Goal: Task Accomplishment & Management: Use online tool/utility

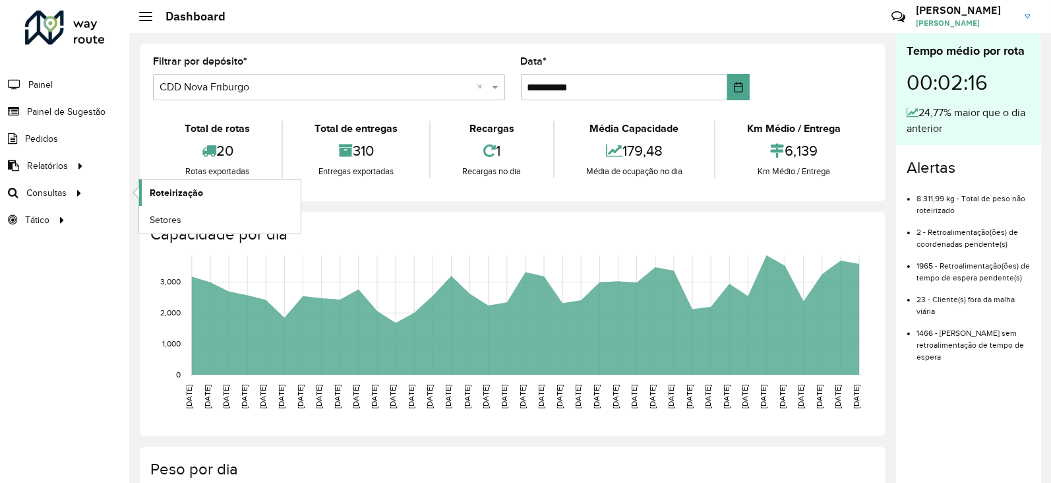
click at [177, 195] on span "Roteirização" at bounding box center [176, 193] width 53 height 14
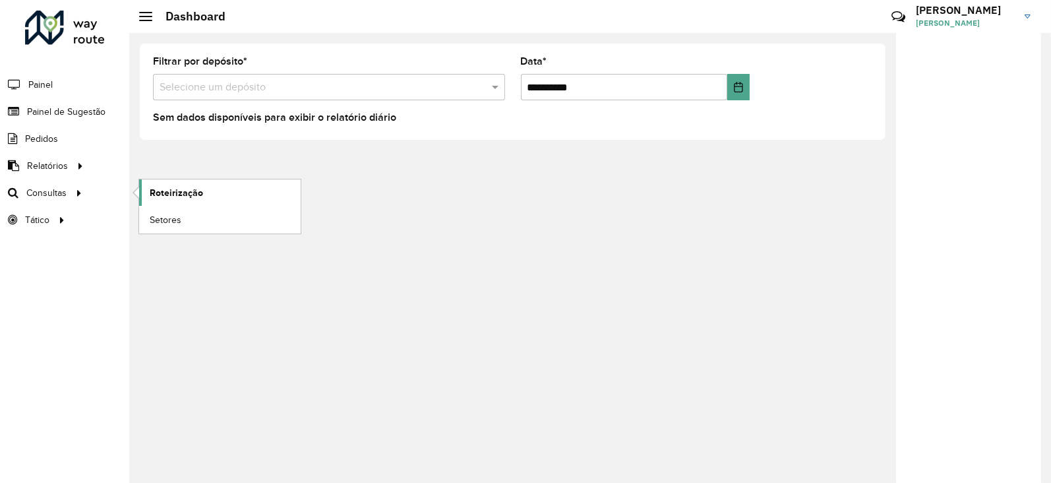
click at [168, 191] on span "Roteirização" at bounding box center [176, 193] width 53 height 14
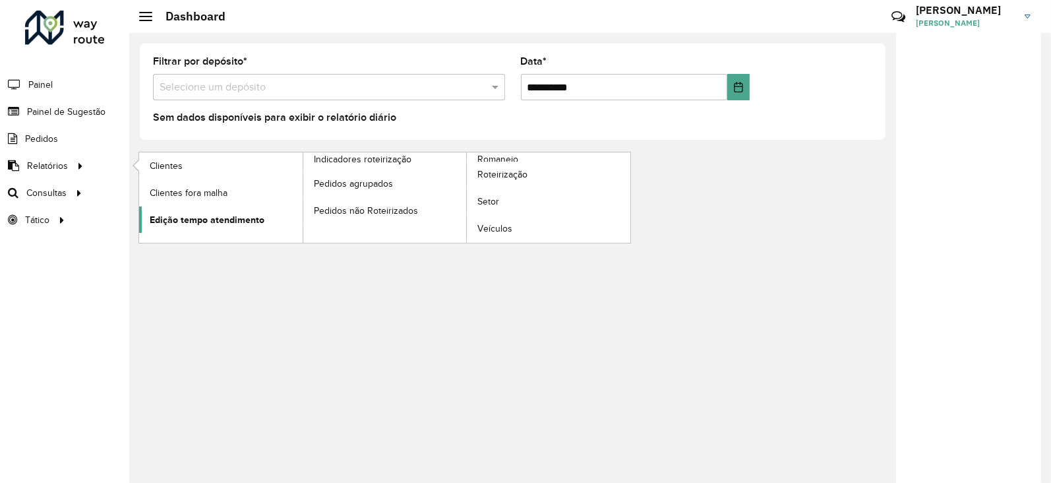
click at [200, 213] on span "Edição tempo atendimento" at bounding box center [207, 220] width 115 height 14
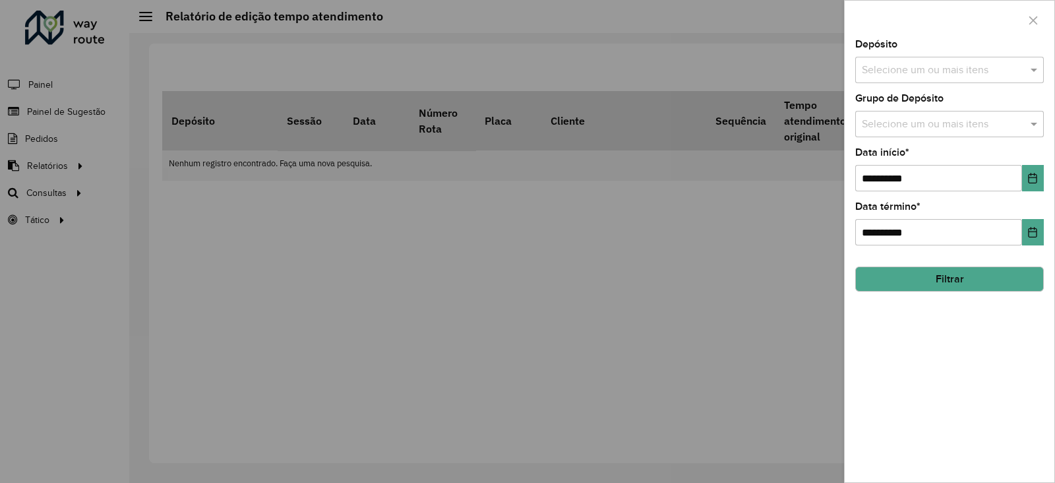
click at [950, 284] on button "Filtrar" at bounding box center [949, 278] width 189 height 25
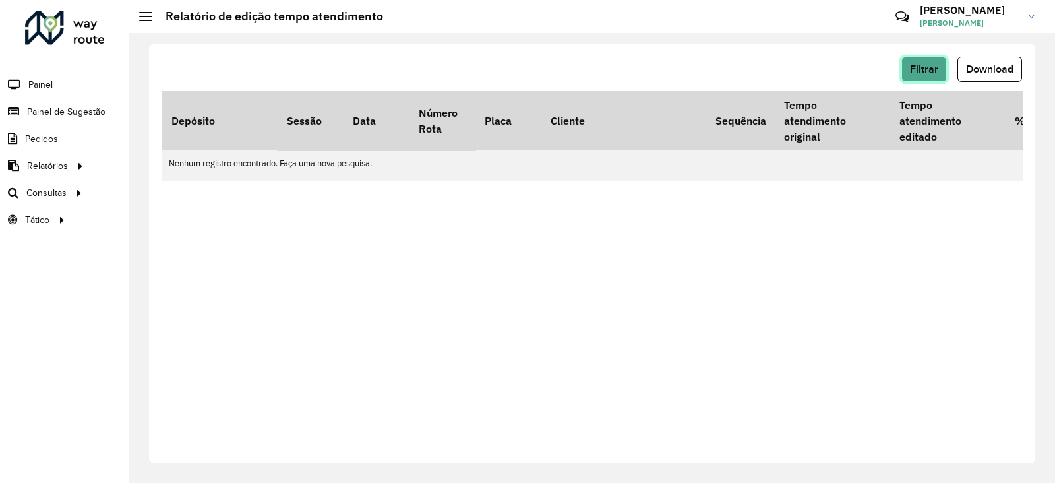
click at [925, 63] on span "Filtrar" at bounding box center [924, 68] width 28 height 11
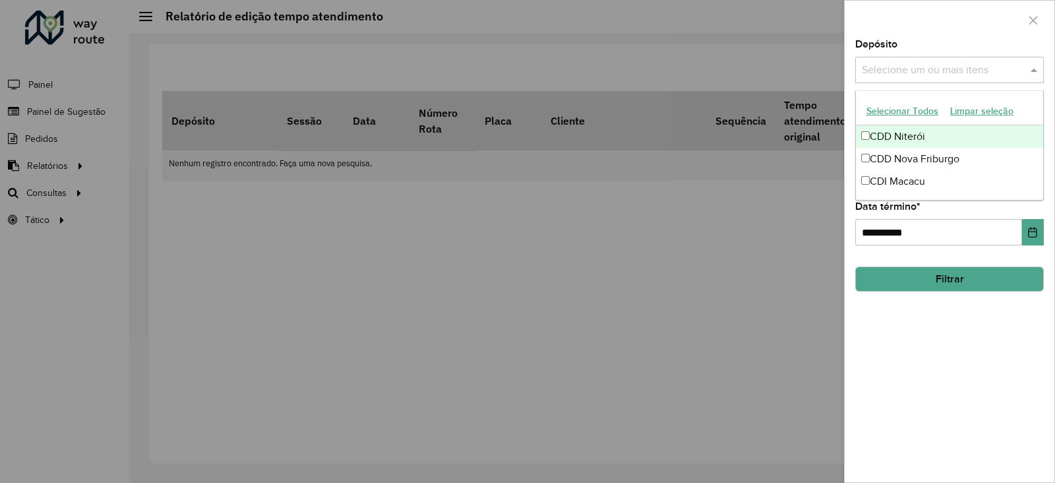
click at [915, 65] on input "text" at bounding box center [943, 71] width 169 height 16
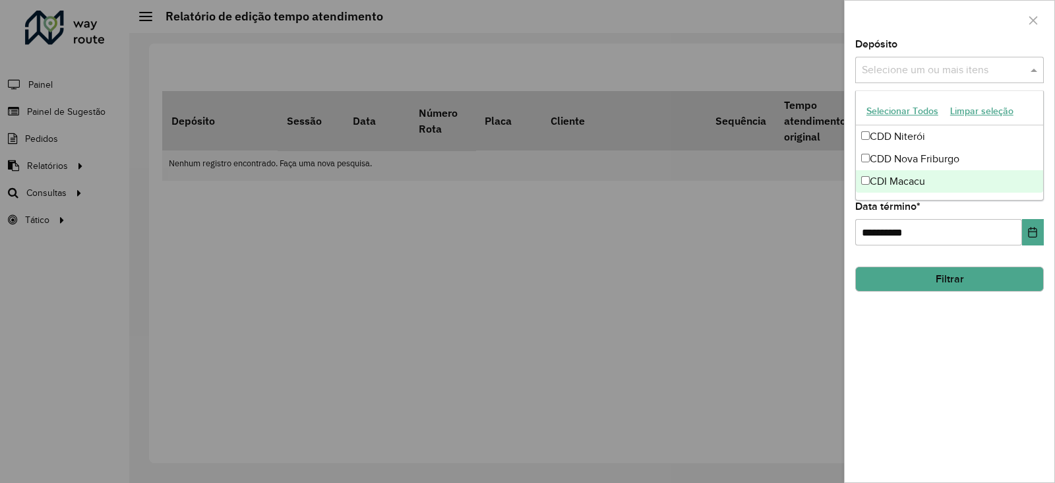
click at [884, 175] on div "CDI Macacu" at bounding box center [949, 181] width 187 height 22
click at [918, 291] on button "Filtrar" at bounding box center [949, 278] width 189 height 25
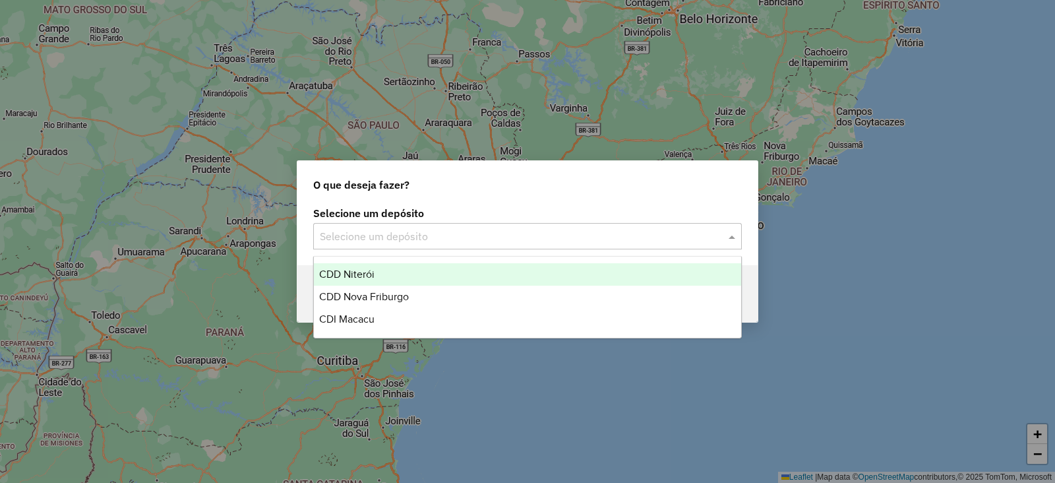
click at [425, 244] on div "Selecione um depósito" at bounding box center [527, 236] width 429 height 26
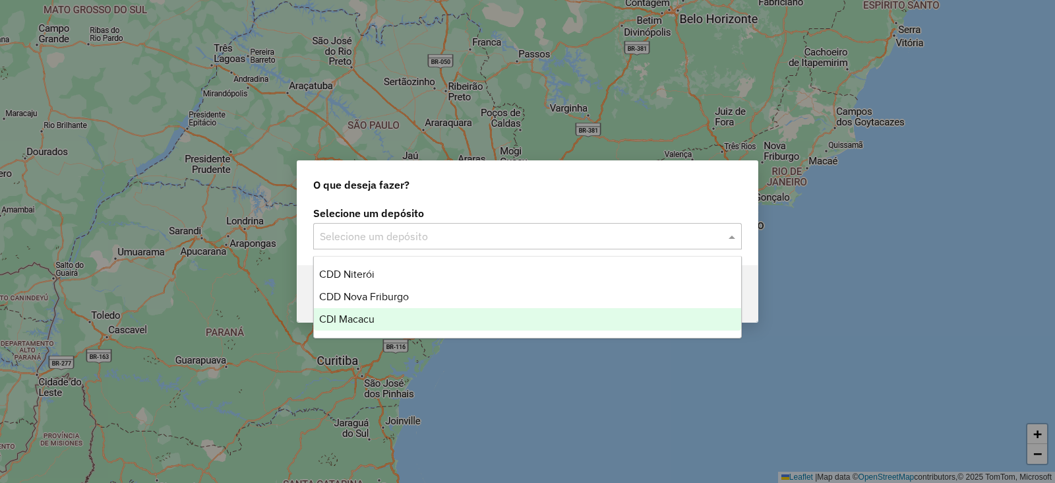
click at [375, 318] on div "CDI Macacu" at bounding box center [527, 319] width 427 height 22
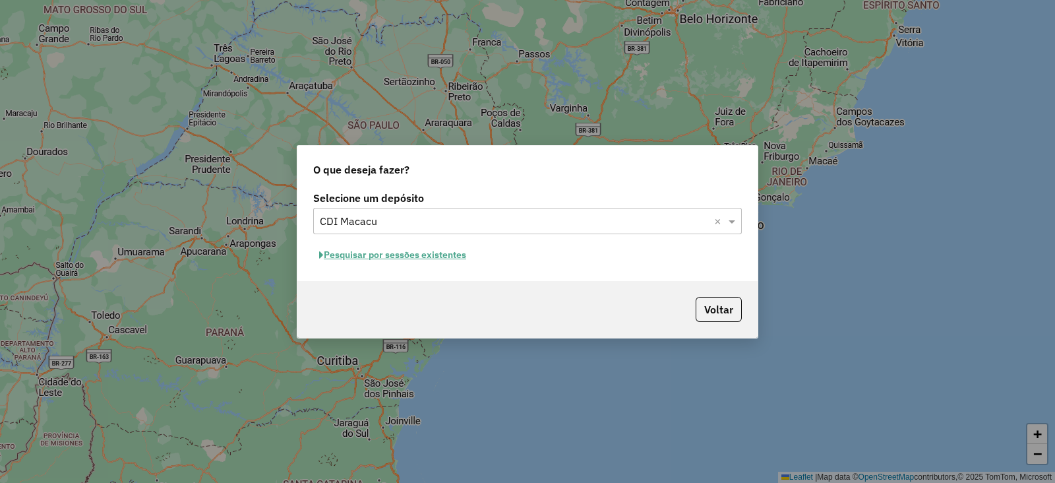
click at [371, 256] on button "Pesquisar por sessões existentes" at bounding box center [392, 255] width 159 height 20
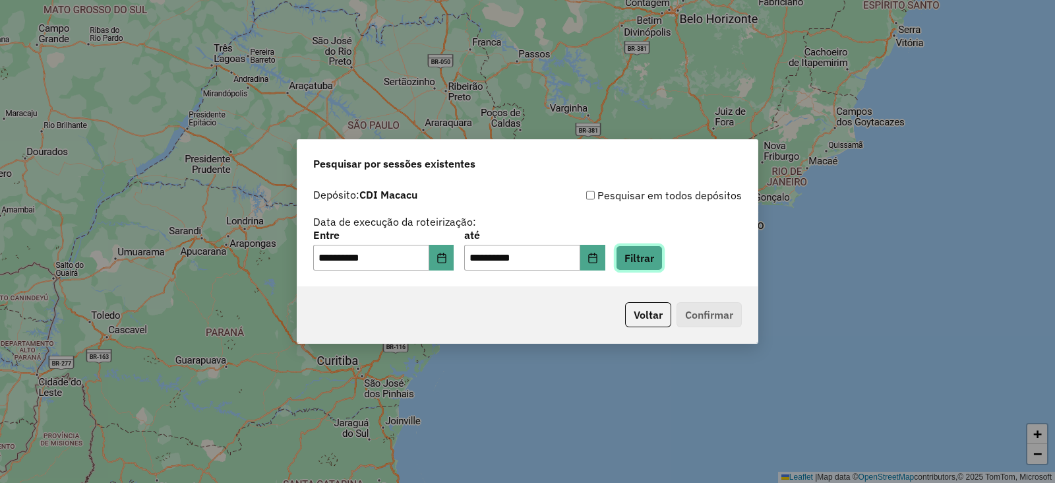
click at [650, 260] on button "Filtrar" at bounding box center [639, 257] width 47 height 25
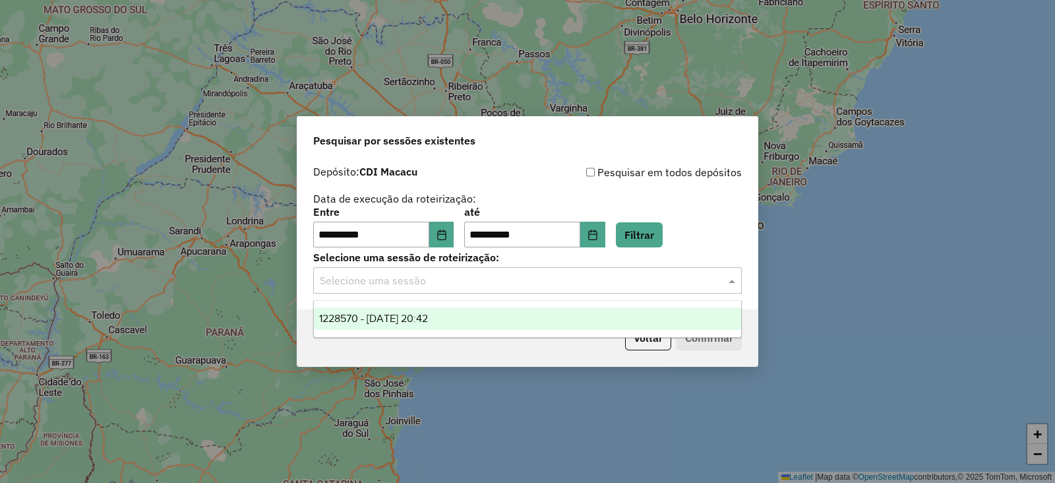
click at [395, 280] on input "text" at bounding box center [514, 281] width 389 height 16
click at [396, 317] on span "1228570 - 12/08/2025 20:42" at bounding box center [373, 318] width 109 height 11
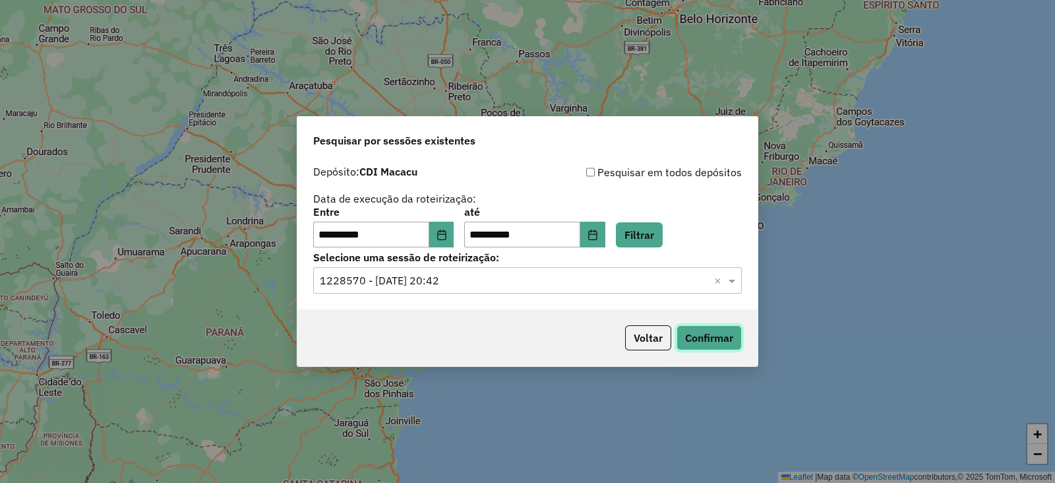
click at [706, 336] on button "Confirmar" at bounding box center [709, 337] width 65 height 25
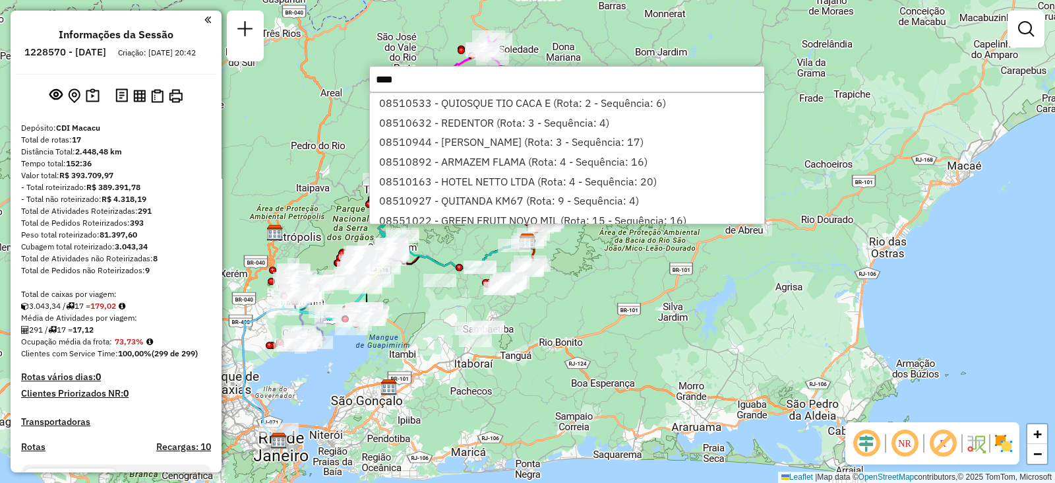
type input "*****"
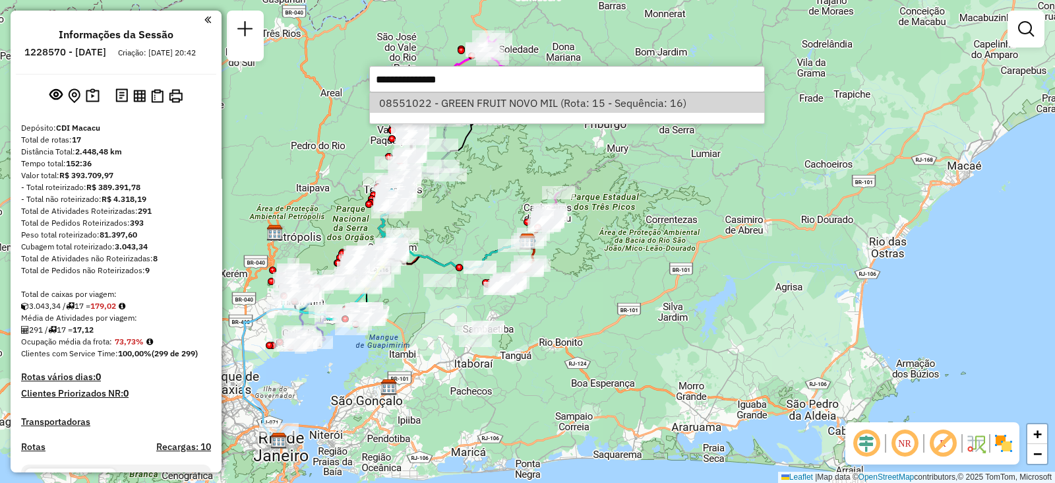
select select "**********"
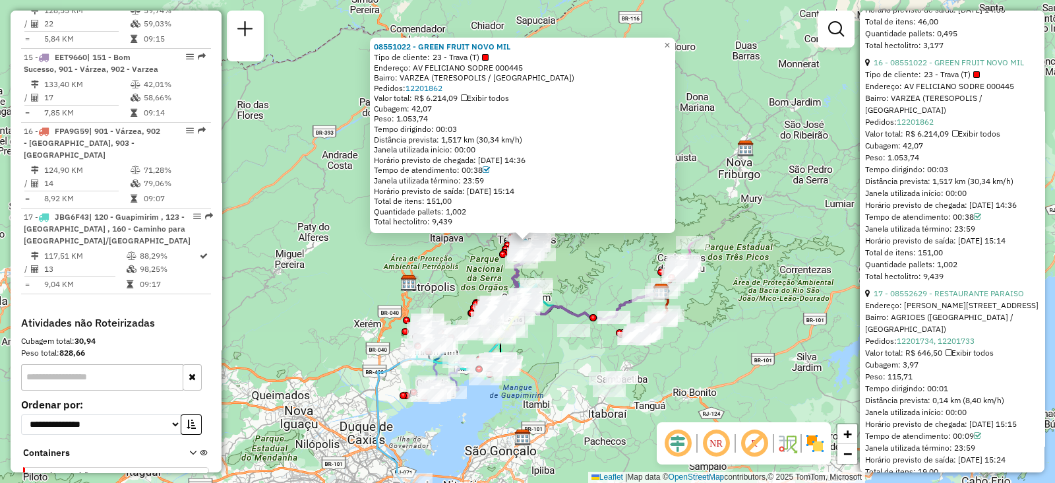
scroll to position [3758, 0]
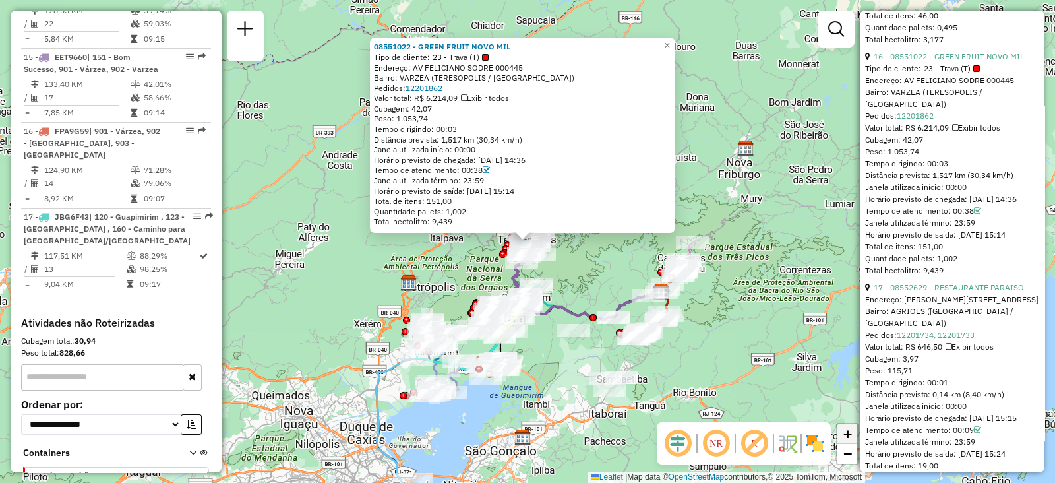
click at [846, 435] on span "+" at bounding box center [847, 433] width 9 height 16
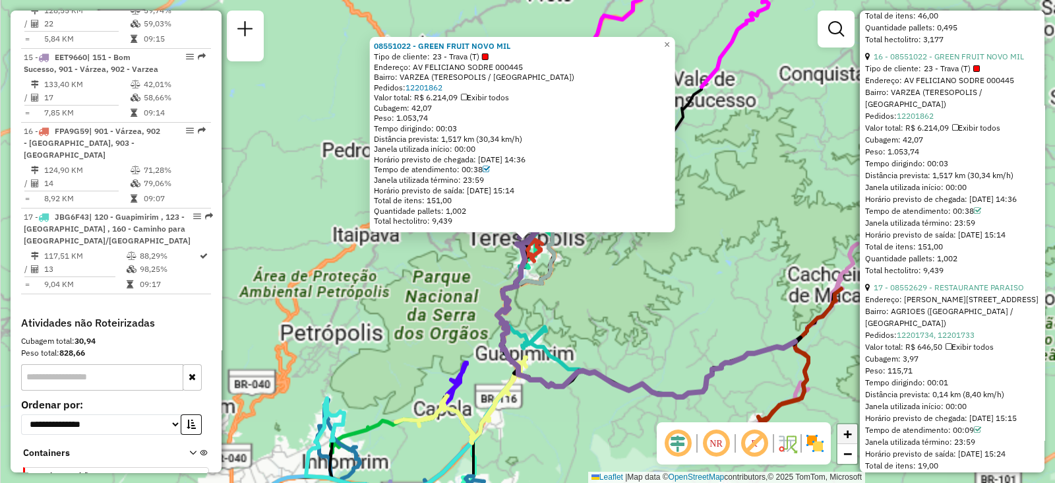
click at [846, 435] on span "+" at bounding box center [847, 433] width 9 height 16
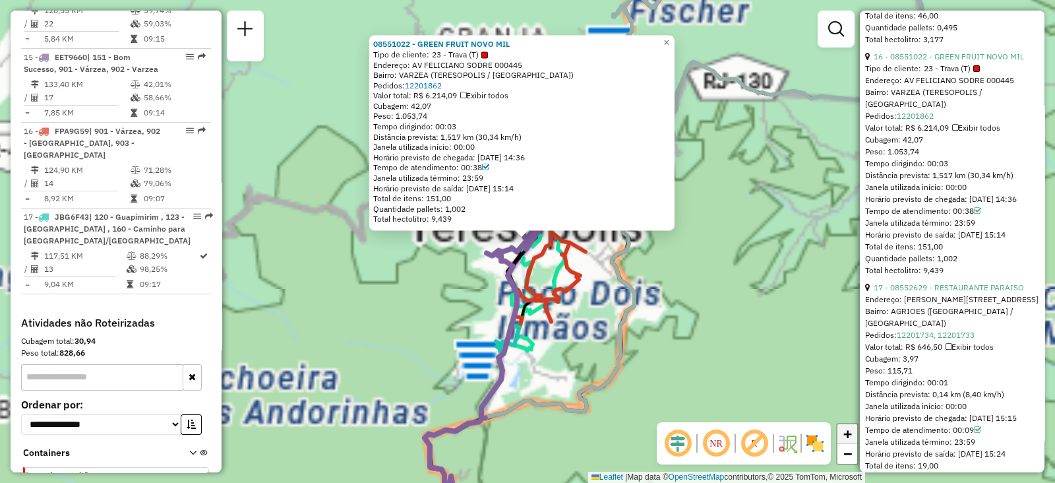
click at [846, 435] on span "+" at bounding box center [847, 433] width 9 height 16
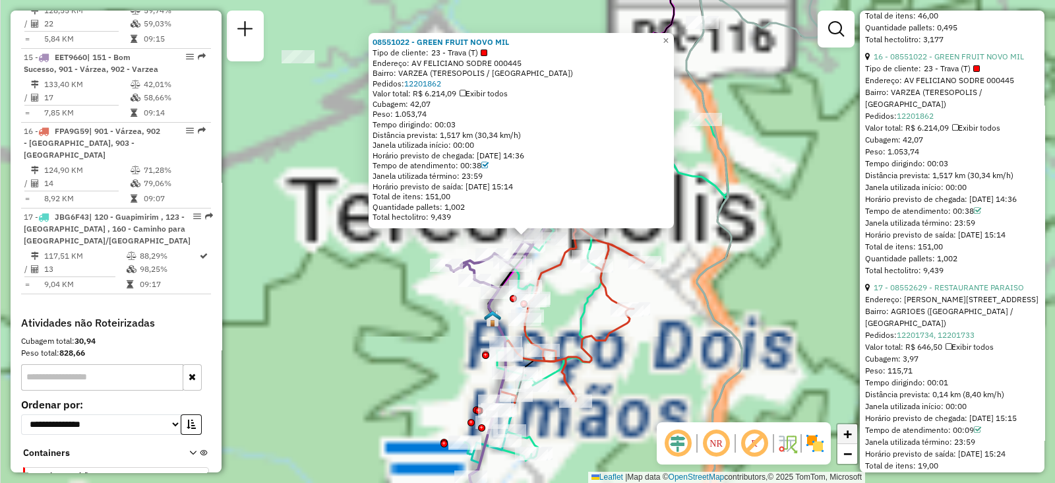
click at [846, 435] on span "+" at bounding box center [847, 433] width 9 height 16
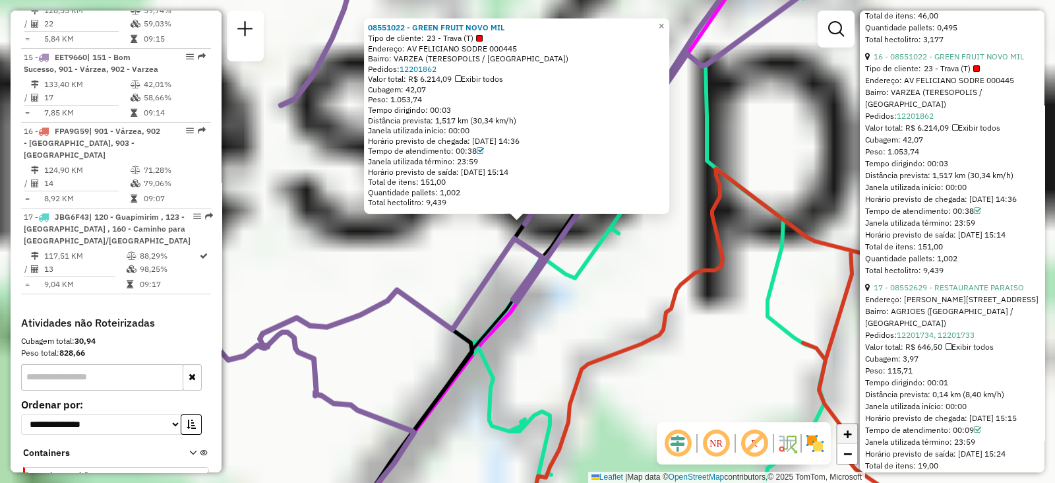
click at [846, 435] on span "+" at bounding box center [847, 433] width 9 height 16
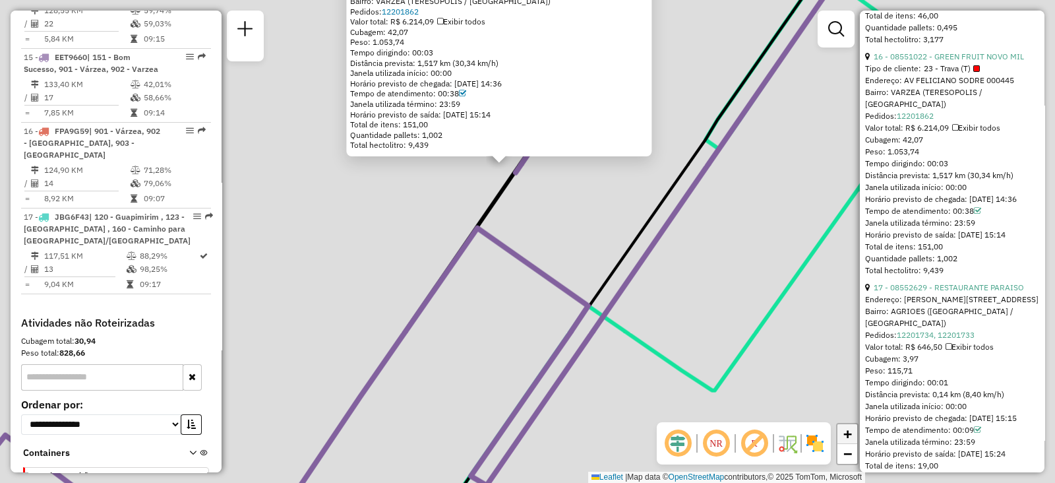
click at [846, 435] on span "+" at bounding box center [847, 433] width 9 height 16
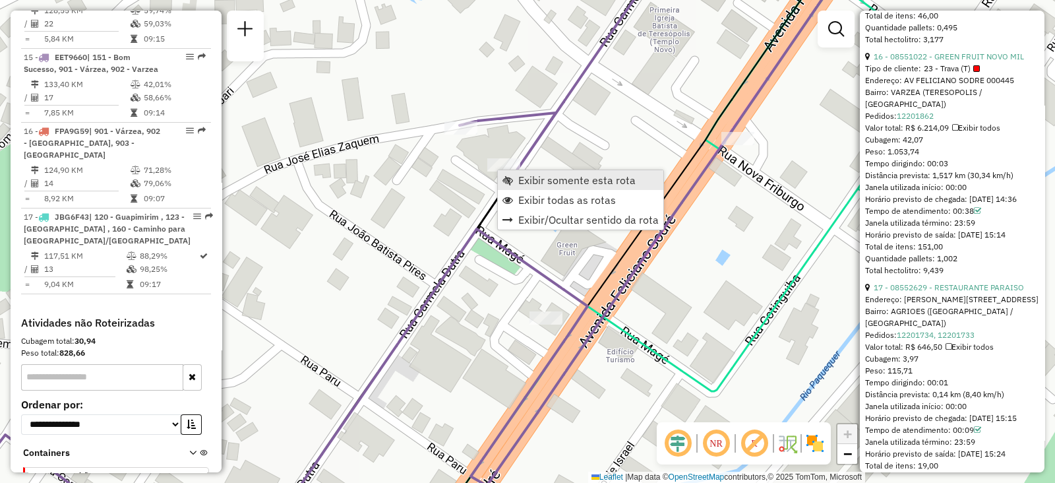
click at [514, 178] on link "Exibir somente esta rota" at bounding box center [581, 180] width 166 height 20
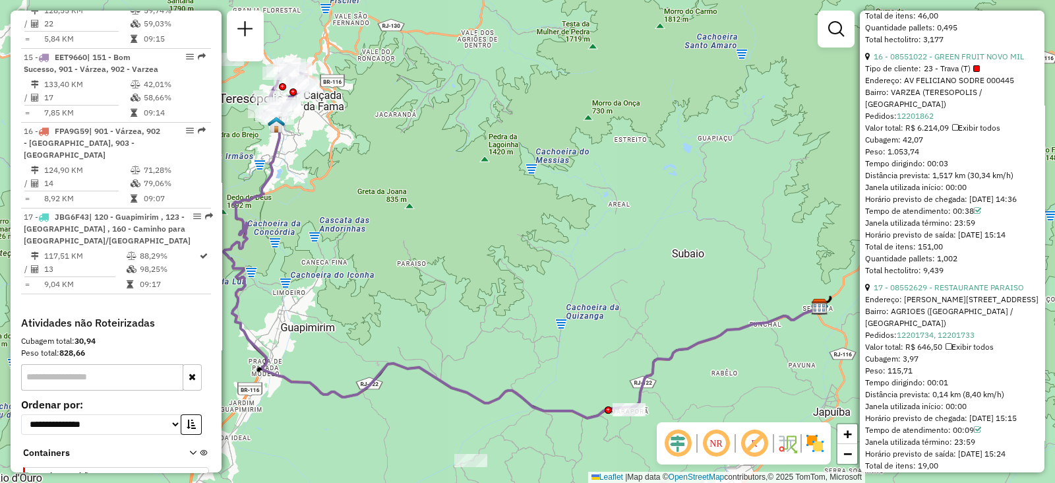
drag, startPoint x: 478, startPoint y: 224, endPoint x: 566, endPoint y: 232, distance: 88.7
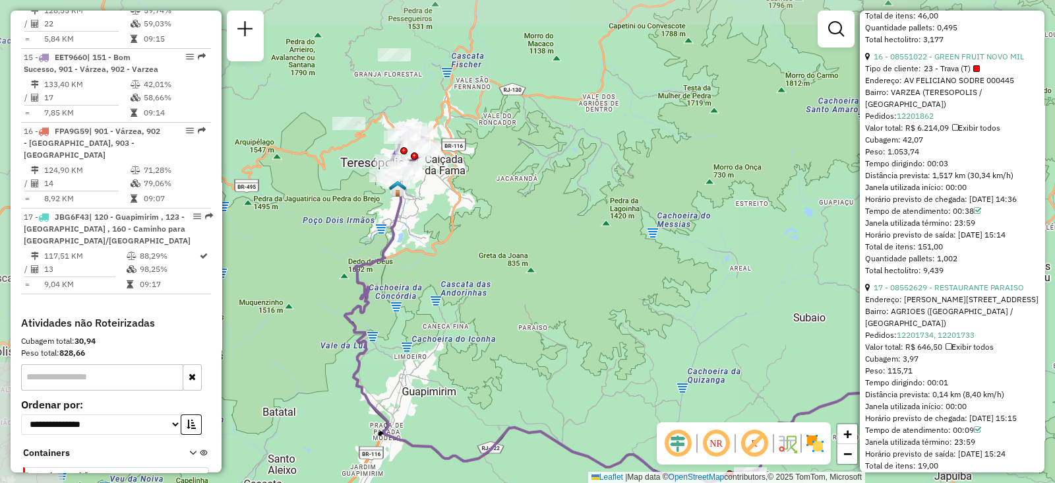
drag, startPoint x: 404, startPoint y: 163, endPoint x: 526, endPoint y: 226, distance: 136.9
click at [526, 226] on div "Janela de atendimento Grade de atendimento Capacidade Transportadoras Veículos …" at bounding box center [527, 241] width 1055 height 483
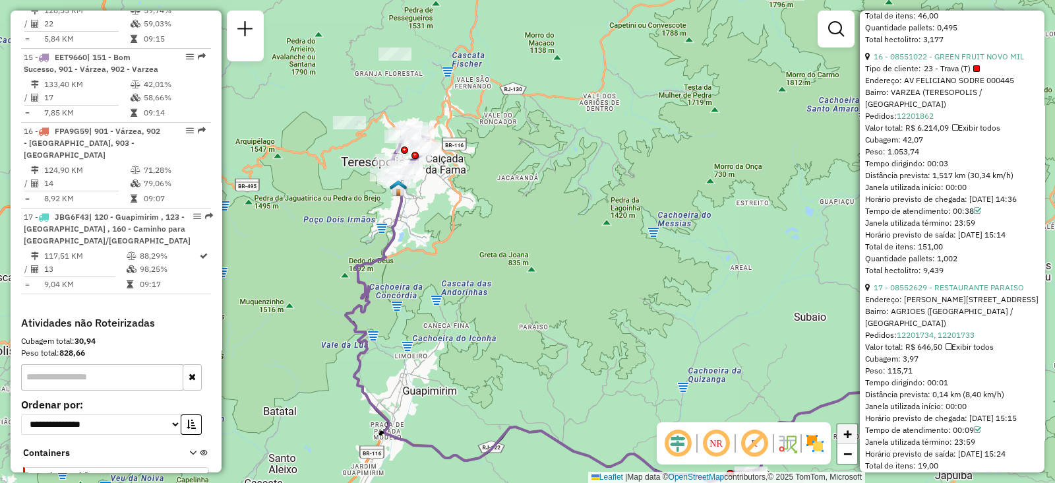
click at [857, 433] on link "+" at bounding box center [848, 434] width 20 height 20
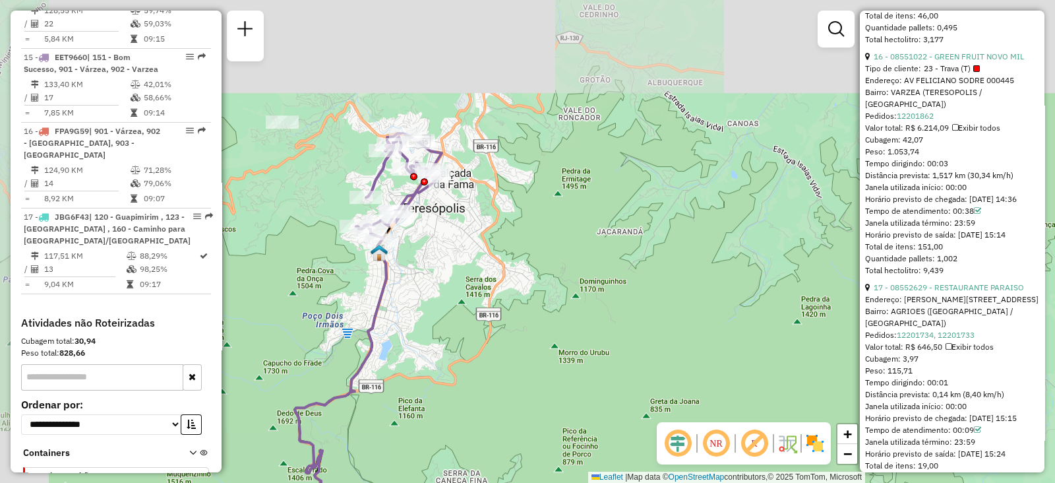
drag, startPoint x: 452, startPoint y: 150, endPoint x: 563, endPoint y: 268, distance: 161.9
click at [563, 268] on div "Janela de atendimento Grade de atendimento Capacidade Transportadoras Veículos …" at bounding box center [527, 241] width 1055 height 483
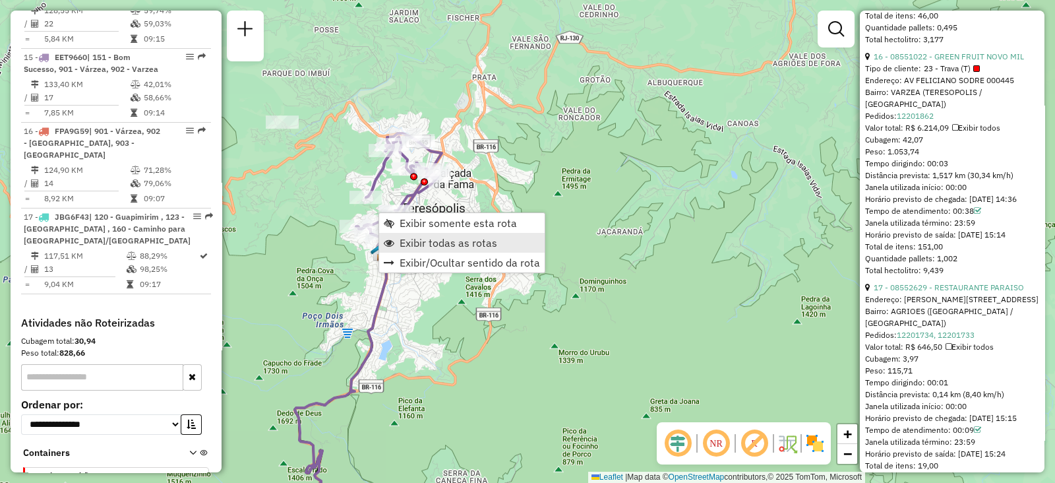
click at [394, 243] on link "Exibir todas as rotas" at bounding box center [462, 243] width 166 height 20
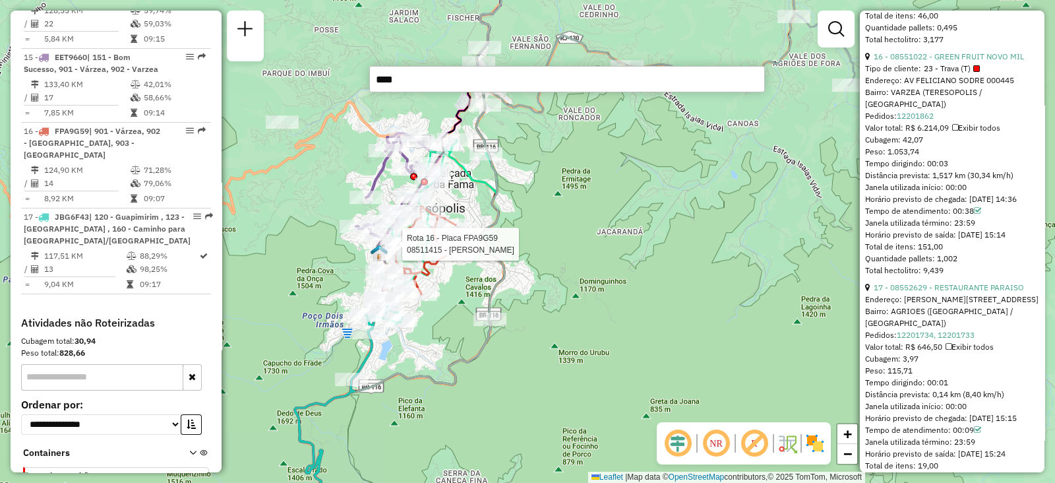
type input "*****"
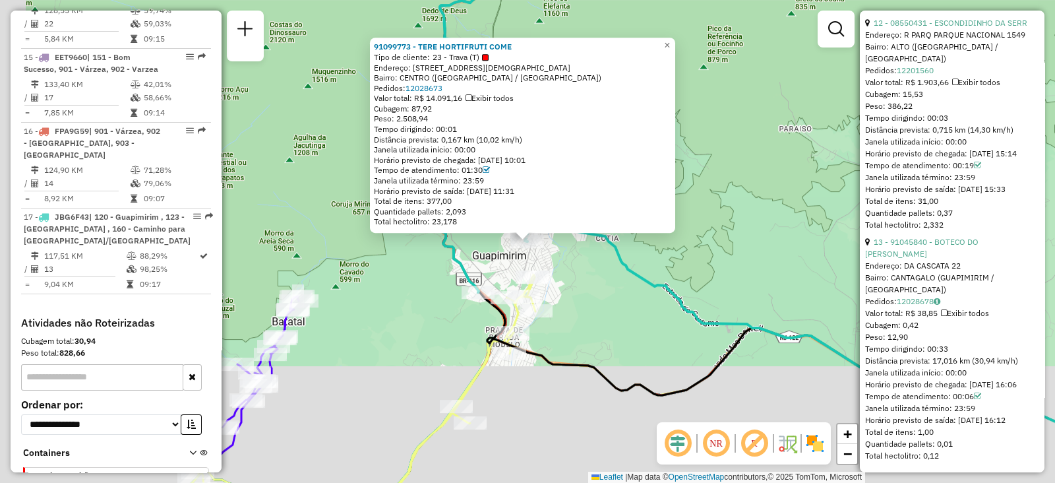
scroll to position [1504, 0]
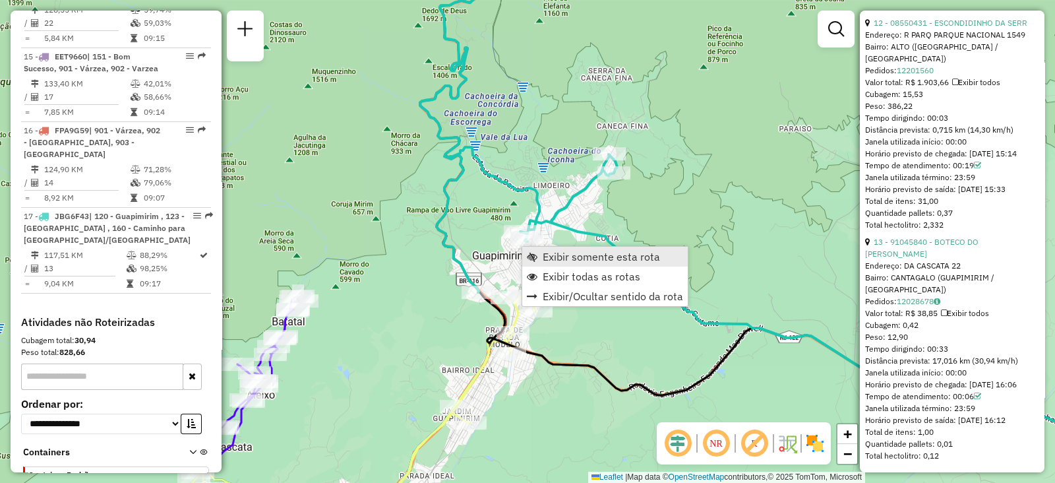
click at [548, 253] on span "Exibir somente esta rota" at bounding box center [601, 256] width 117 height 11
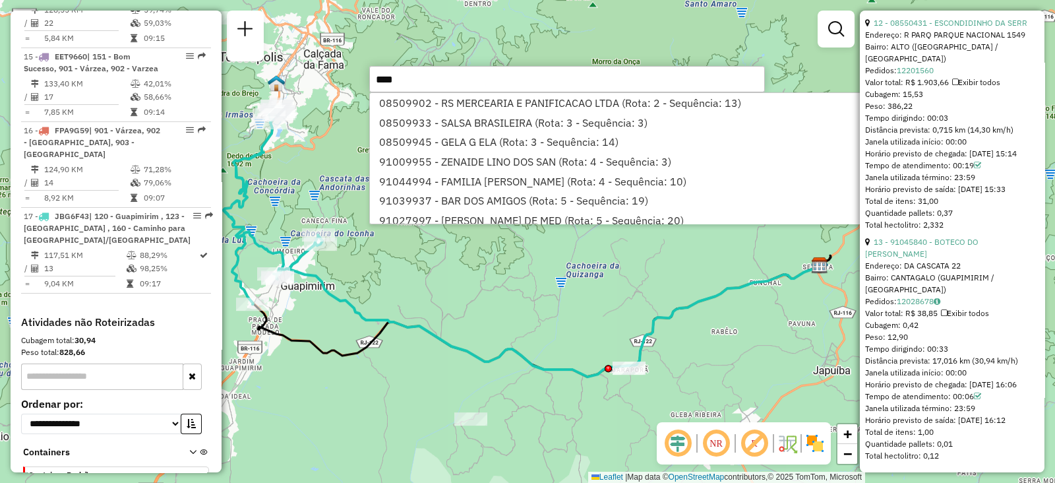
type input "*****"
